Goal: Information Seeking & Learning: Learn about a topic

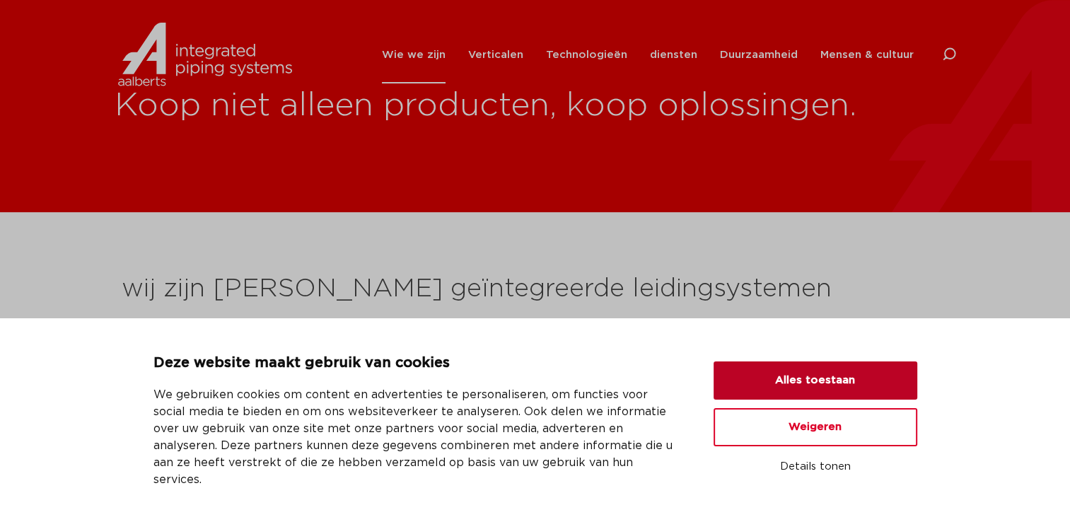
click at [813, 395] on button "Alles toestaan" at bounding box center [816, 380] width 204 height 38
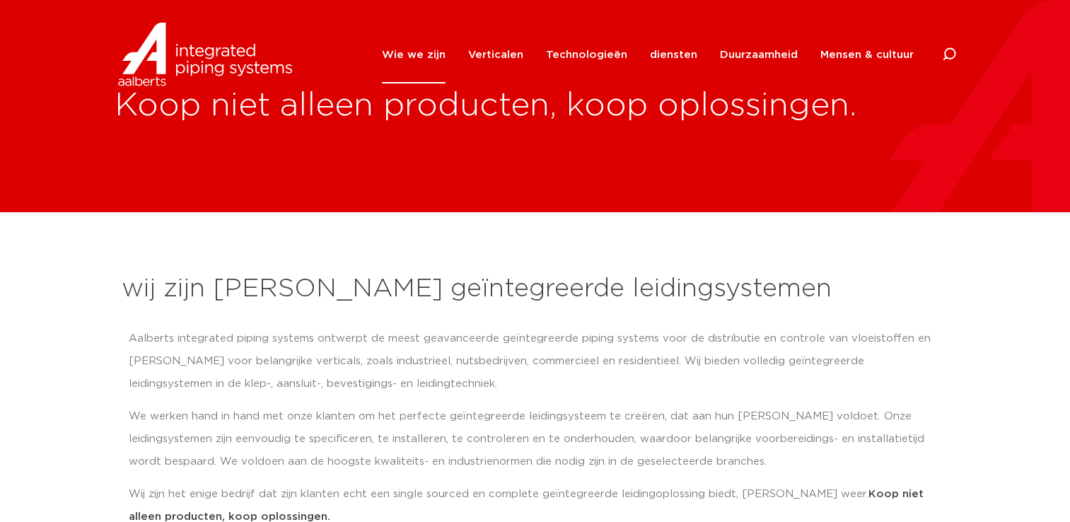
click at [438, 54] on font "Wie we zijn" at bounding box center [414, 54] width 64 height 11
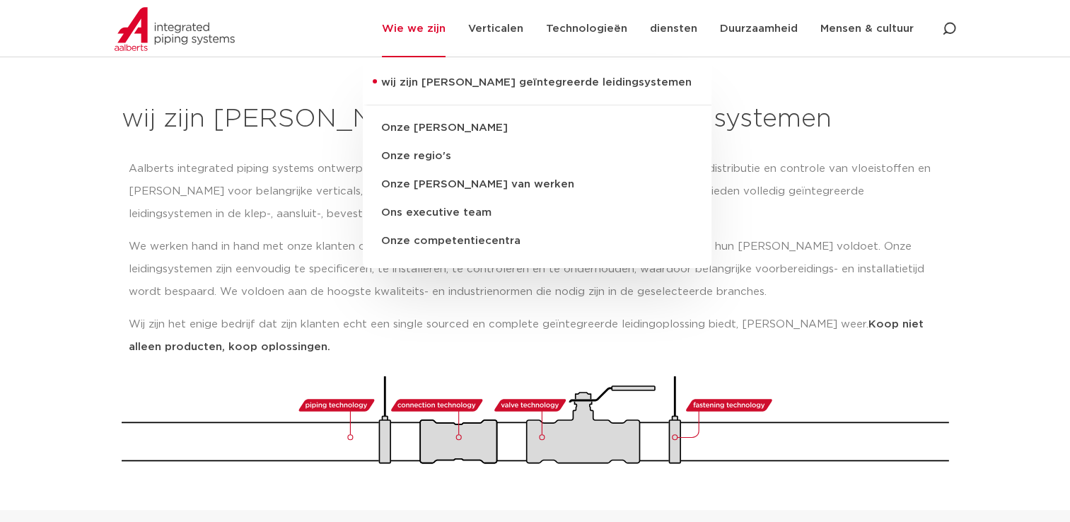
click at [839, 165] on p "Aalberts integrated piping systems ontwerpt de meest geavanceerde geïntegreerde…" at bounding box center [535, 192] width 813 height 68
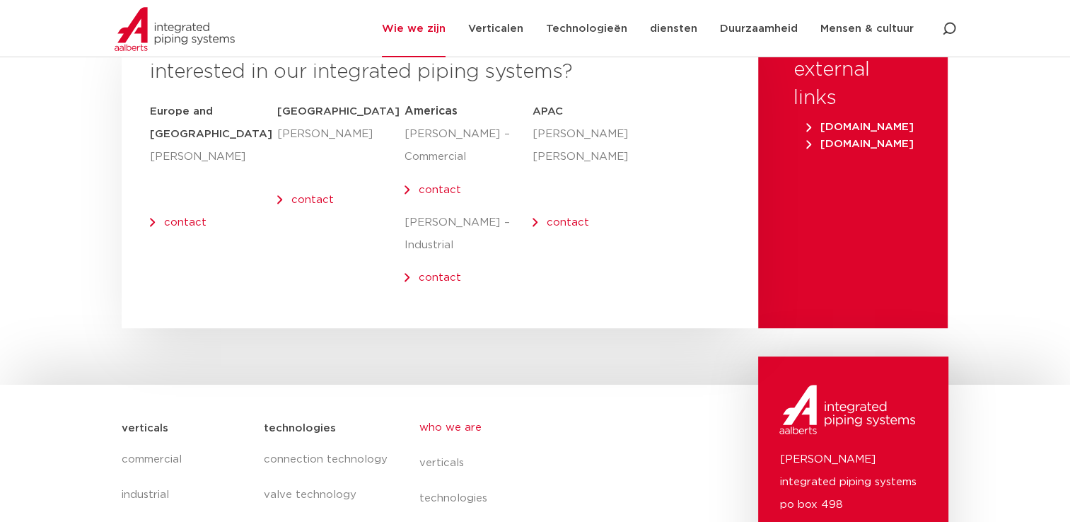
scroll to position [5982, 0]
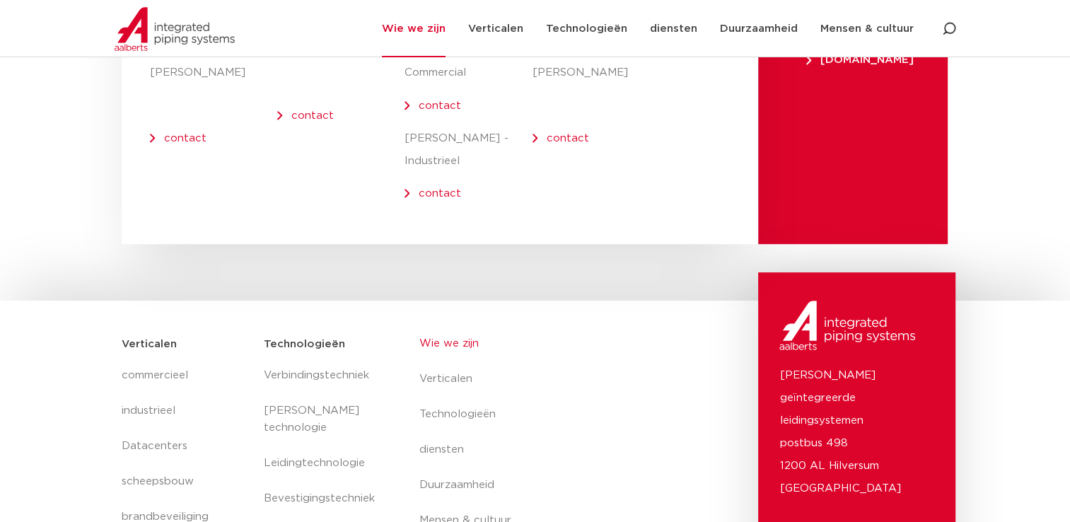
click at [62, 301] on section "Verticalen commercieel industrieel Datacenters scheepsbouw brandbeveiliging Tun…" at bounding box center [535, 484] width 1070 height 366
click at [441, 326] on link "Wie we zijn" at bounding box center [548, 343] width 259 height 35
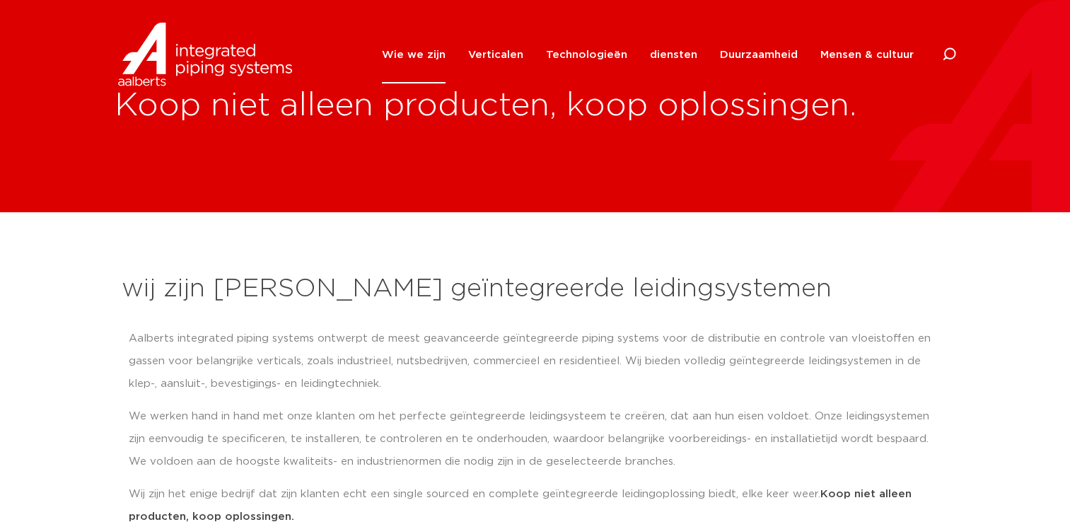
click at [422, 52] on link "Wie we zijn" at bounding box center [414, 54] width 64 height 57
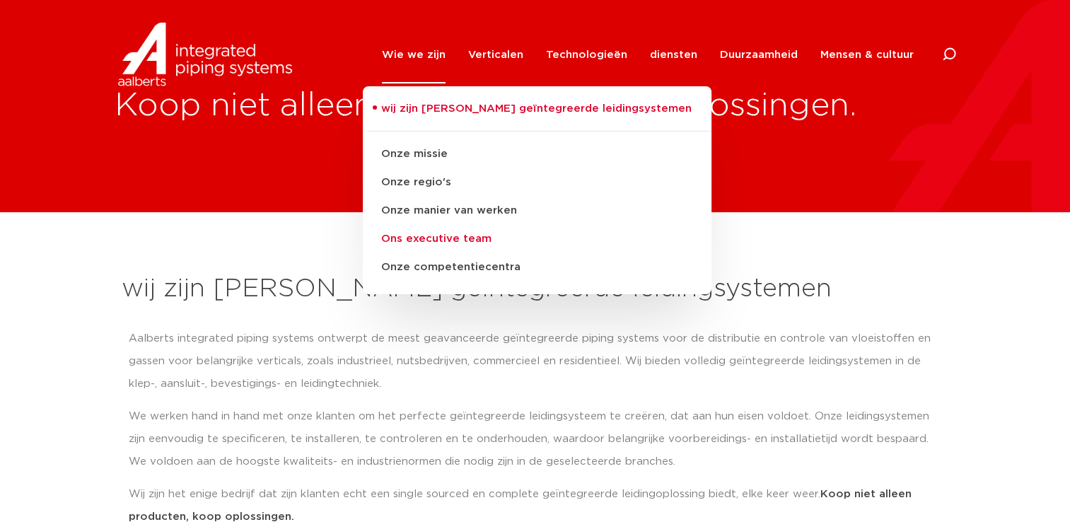
click at [444, 239] on link "Ons executive team" at bounding box center [537, 239] width 349 height 28
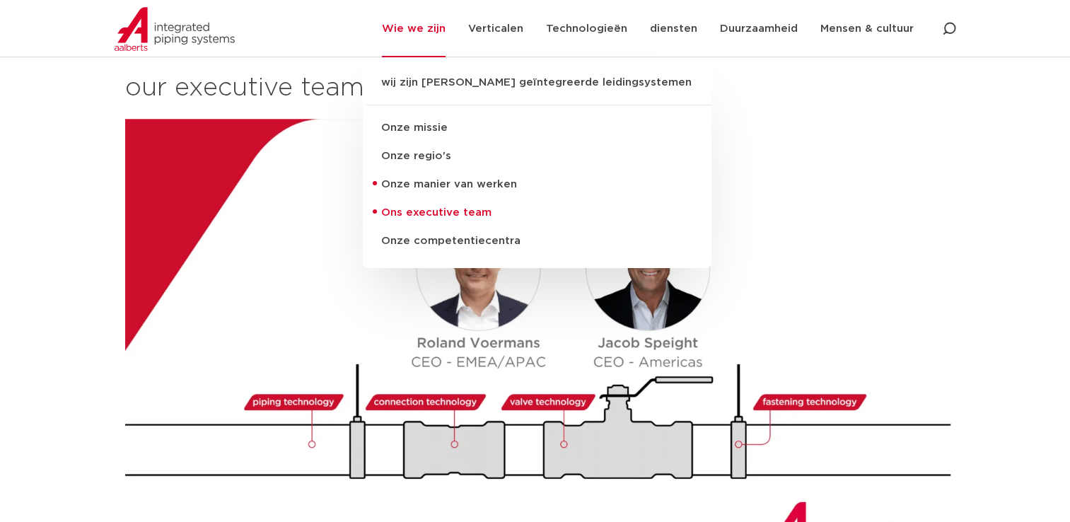
scroll to position [1580, 0]
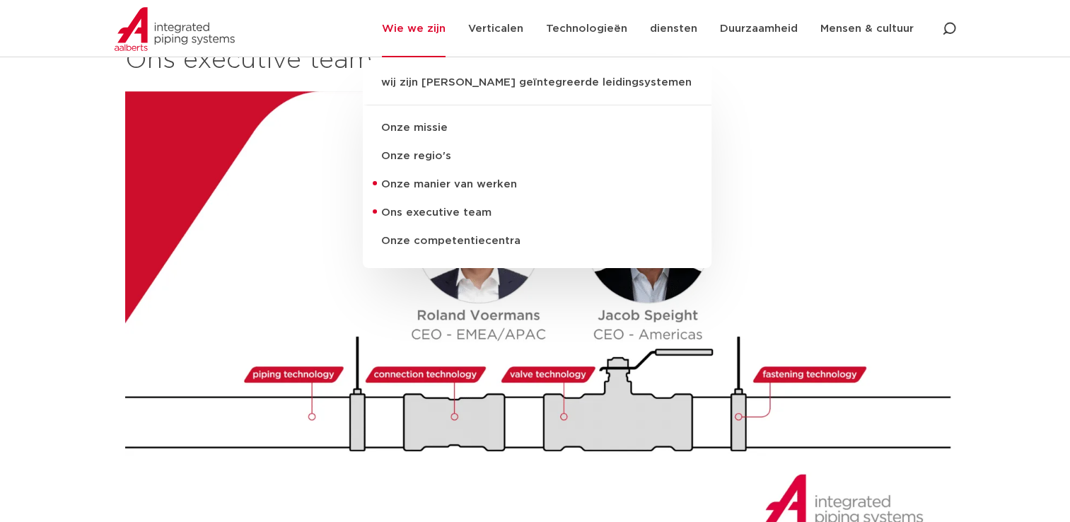
click at [757, 200] on img at bounding box center [540, 324] width 831 height 467
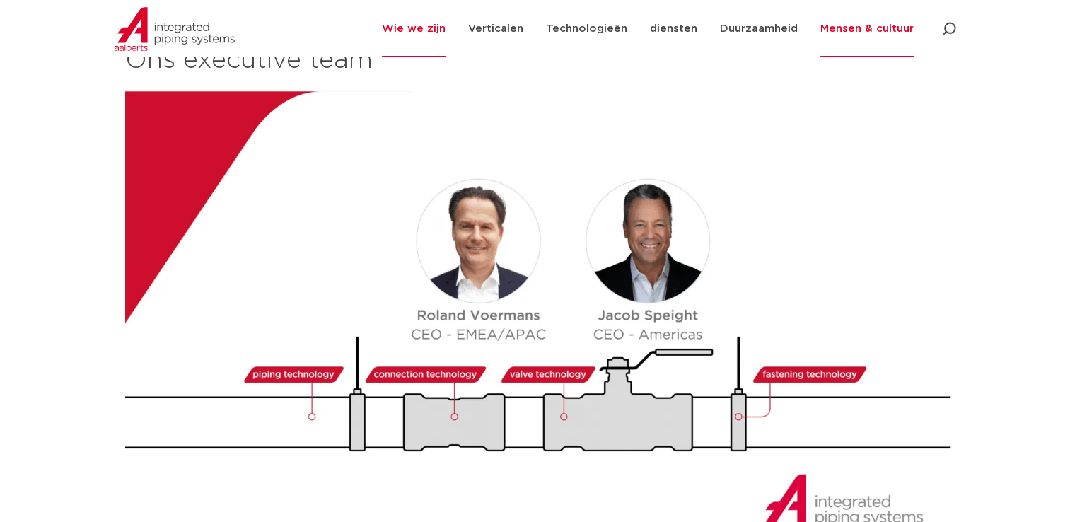
click at [856, 25] on link "Mensen & cultuur" at bounding box center [866, 28] width 93 height 57
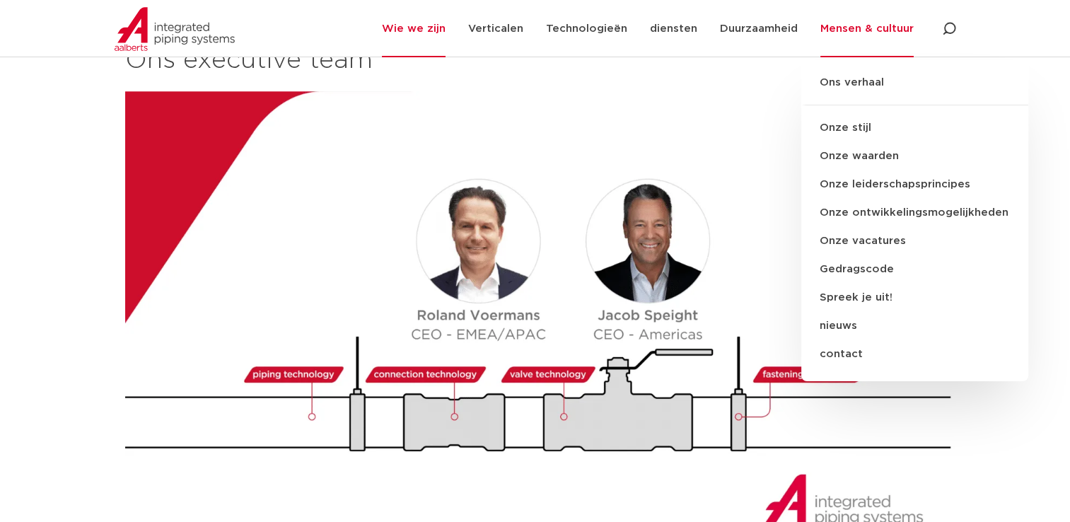
scroll to position [0, 0]
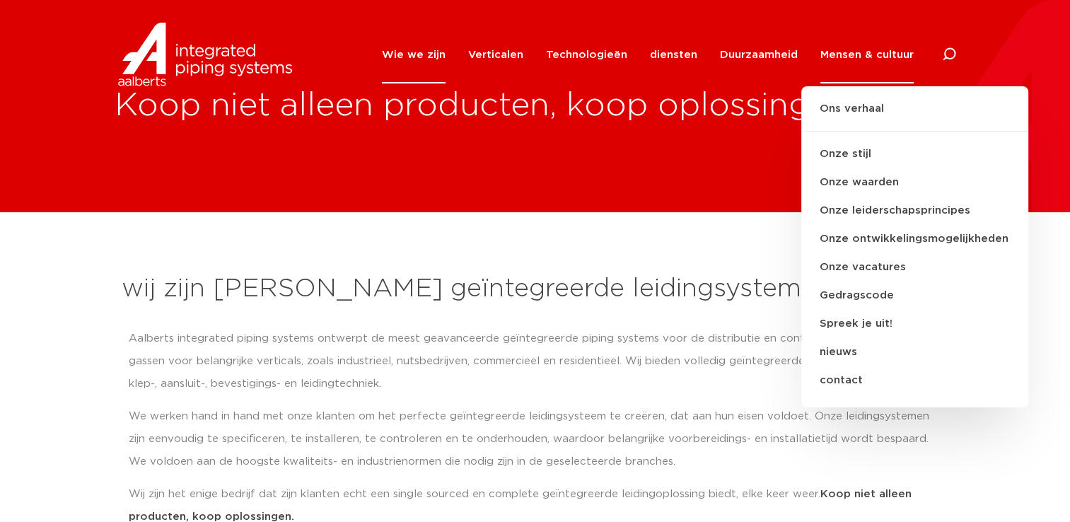
click at [691, 185] on div "Koop niet alleen producten, koop oplossingen." at bounding box center [535, 106] width 1070 height 212
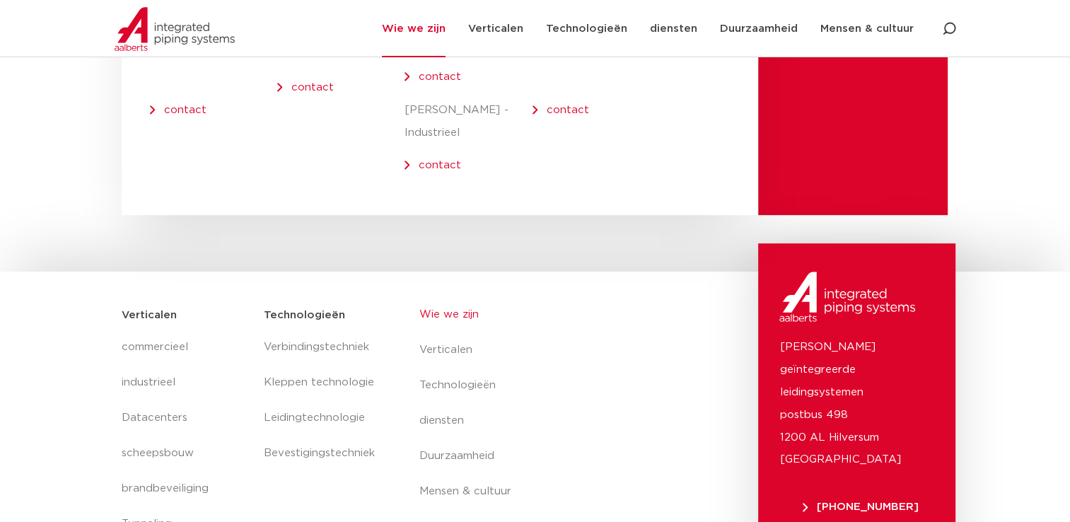
scroll to position [6050, 0]
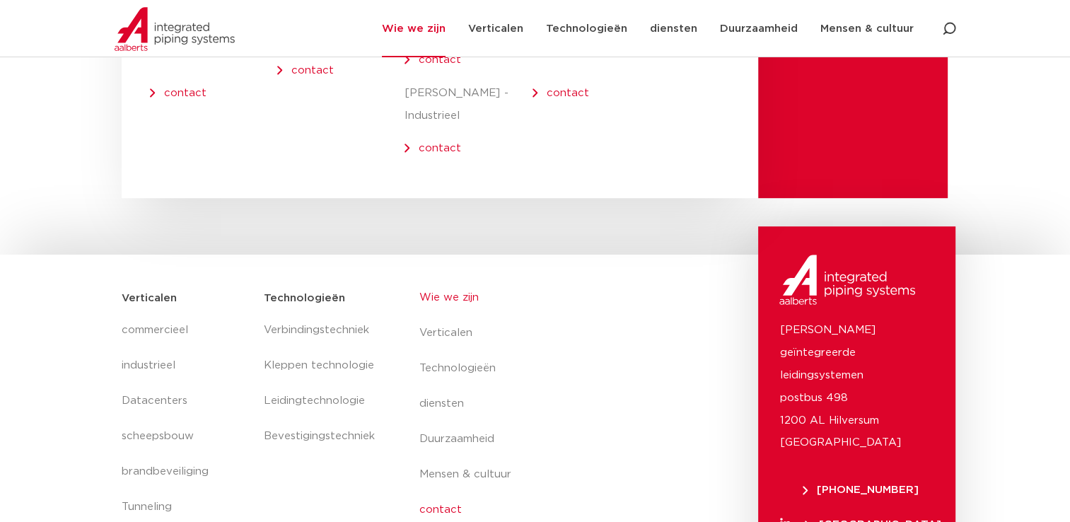
click at [445, 492] on link "contact" at bounding box center [548, 509] width 259 height 35
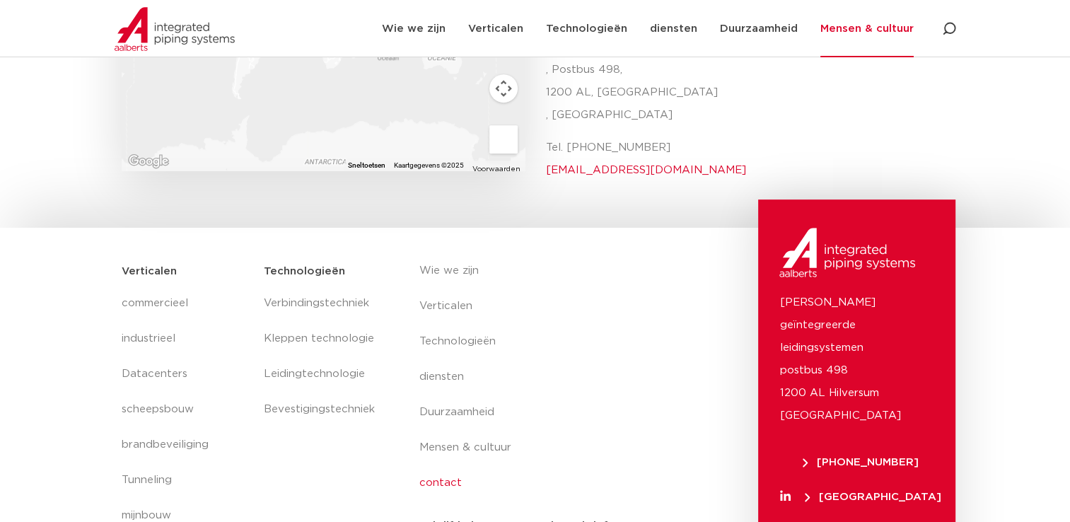
scroll to position [673, 0]
click at [942, 31] on icon at bounding box center [949, 29] width 14 height 14
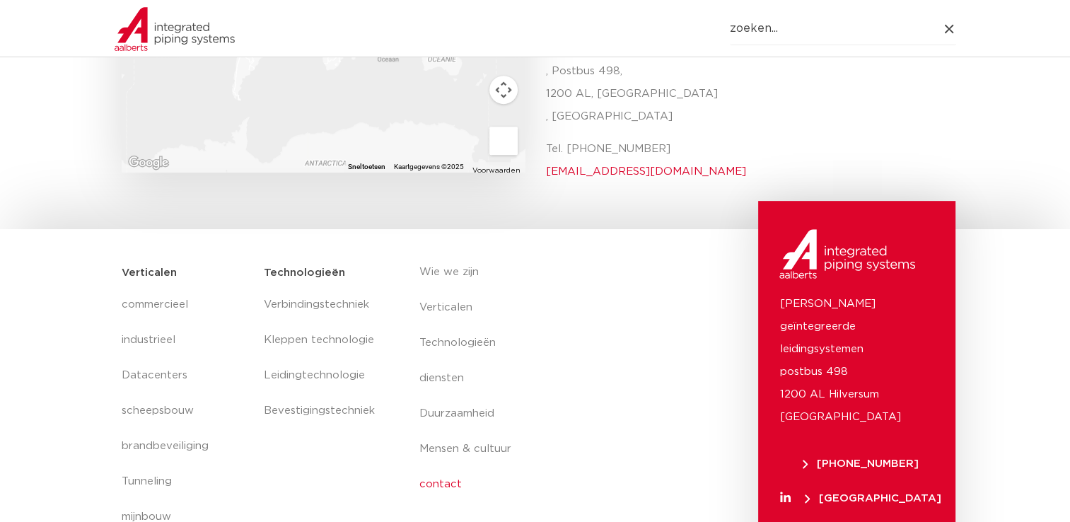
click at [744, 30] on input "Search" at bounding box center [843, 29] width 226 height 33
type input "vacature"
click button "Search" at bounding box center [0, 0] width 0 height 0
